Goal: Information Seeking & Learning: Learn about a topic

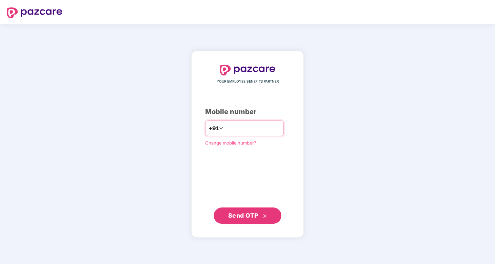
type input "**********"
click at [271, 214] on button "Send OTP" at bounding box center [248, 215] width 68 height 16
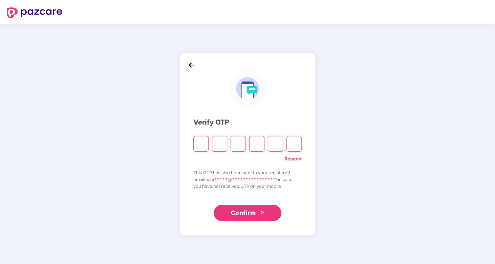
type input "*"
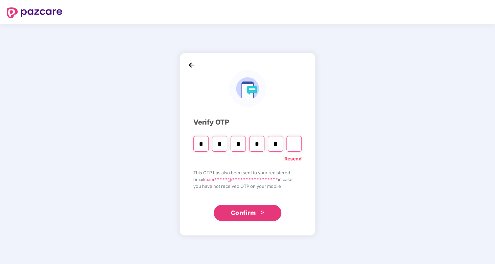
type input "*"
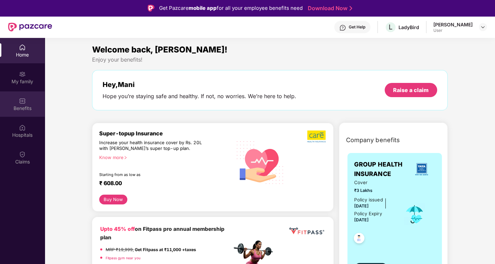
click at [22, 103] on img at bounding box center [22, 100] width 7 height 7
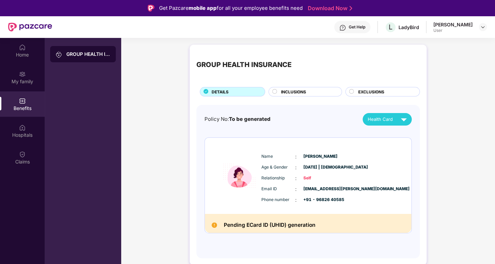
click at [78, 56] on div "GROUP HEALTH INSURANCE" at bounding box center [88, 54] width 44 height 7
click at [82, 55] on div "GROUP HEALTH INSURANCE" at bounding box center [88, 54] width 44 height 7
click at [299, 95] on div "INCLUSIONS" at bounding box center [308, 92] width 61 height 7
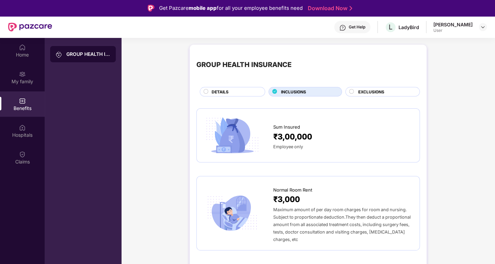
click at [368, 93] on span "EXCLUSIONS" at bounding box center [371, 92] width 26 height 6
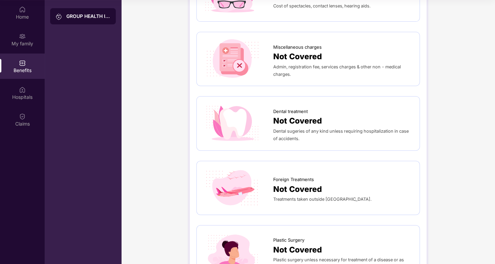
scroll to position [148, 0]
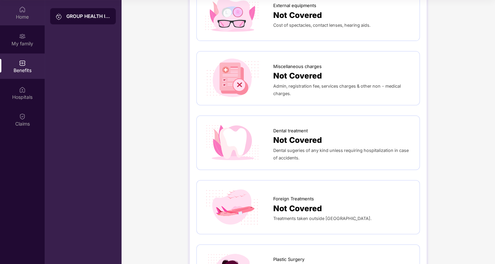
click at [3, 12] on div "Home" at bounding box center [22, 12] width 45 height 25
